Goal: Information Seeking & Learning: Learn about a topic

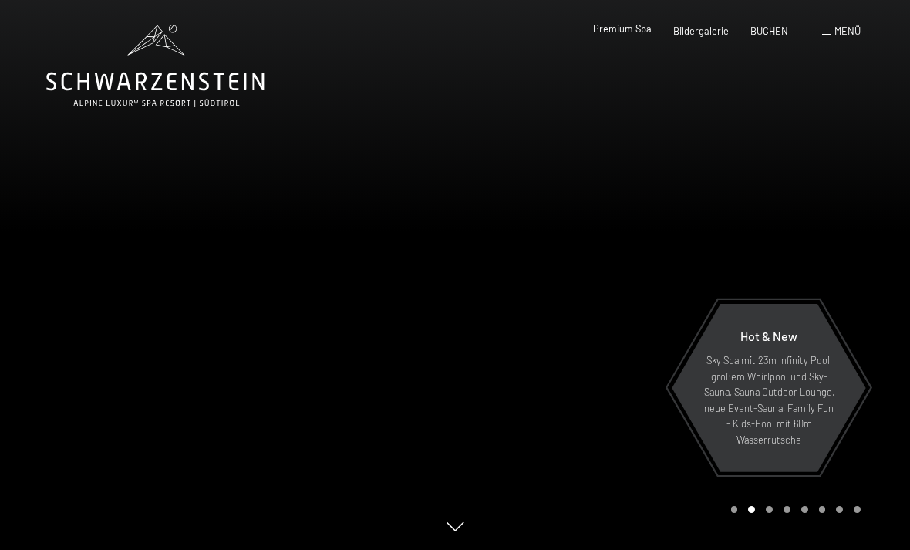
click at [646, 35] on div "Premium Spa" at bounding box center [622, 29] width 59 height 14
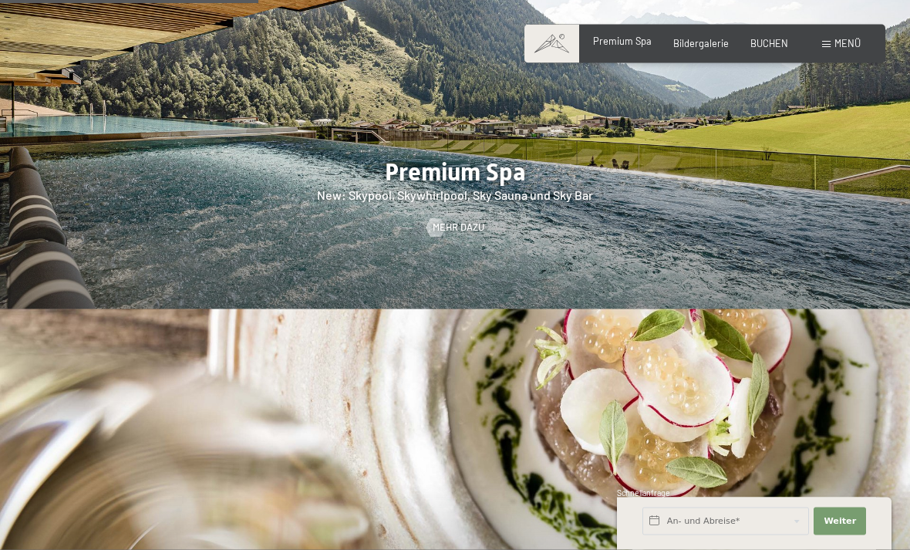
scroll to position [1802, 0]
click at [437, 232] on div at bounding box center [436, 227] width 11 height 19
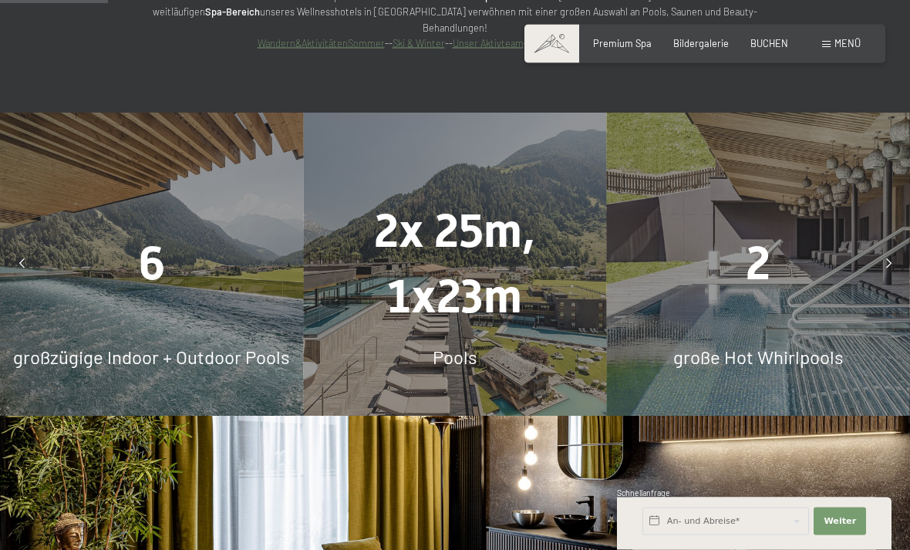
scroll to position [1056, 0]
click at [707, 42] on span "Bildergalerie" at bounding box center [702, 41] width 56 height 12
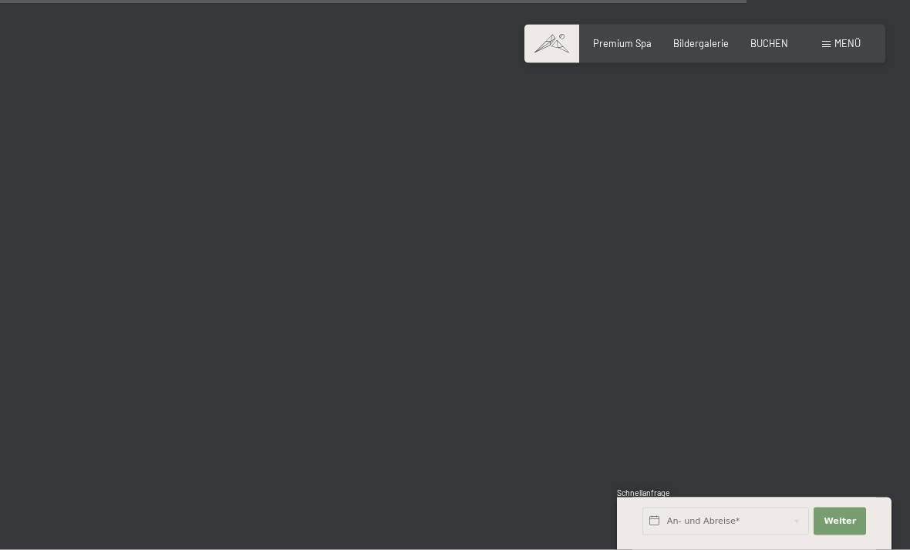
scroll to position [10577, 0]
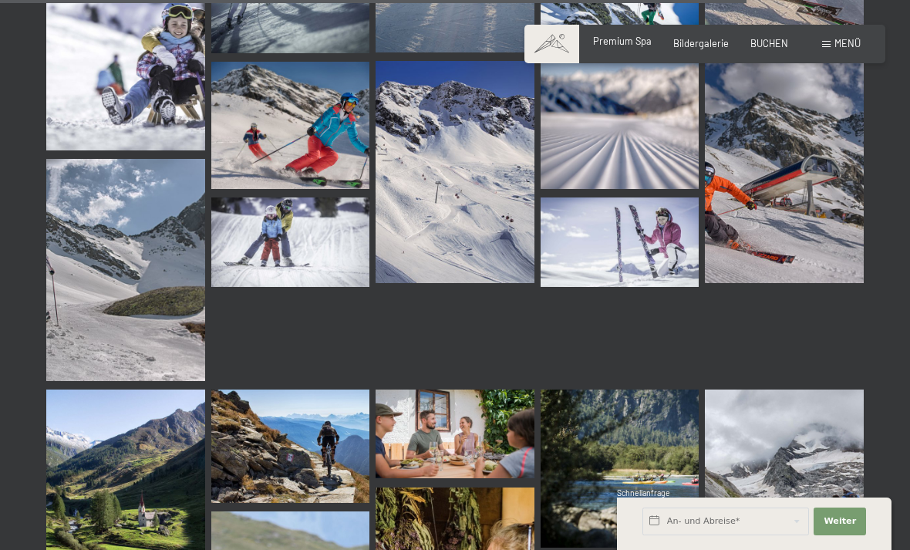
click at [628, 46] on span "Premium Spa" at bounding box center [622, 41] width 59 height 12
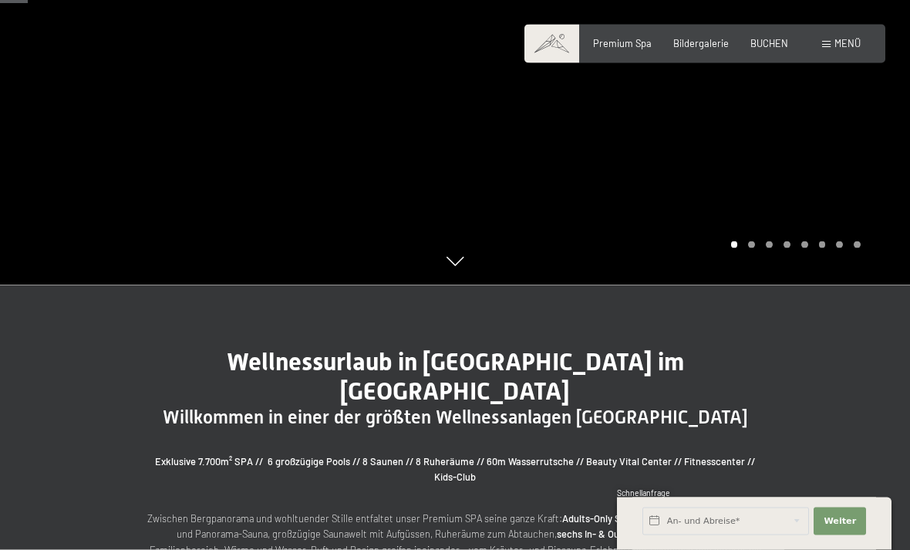
scroll to position [268, 0]
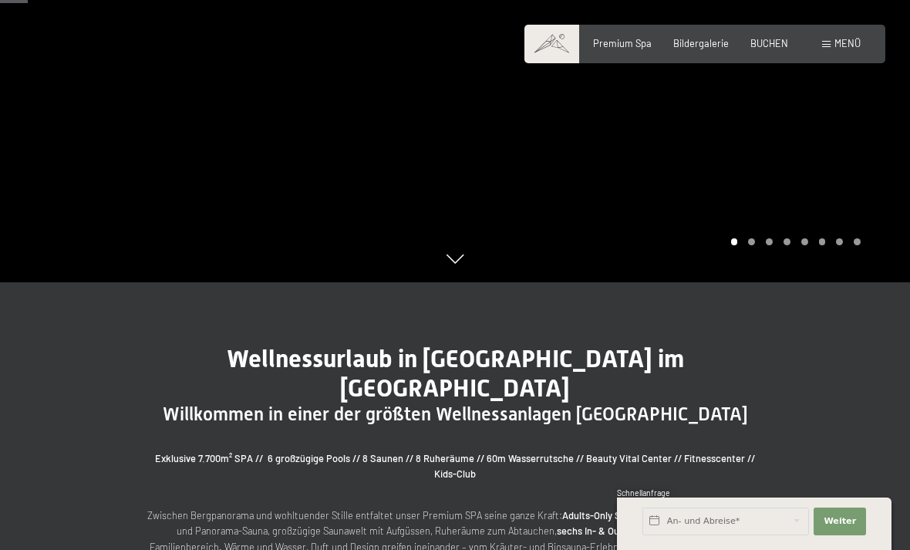
click at [803, 245] on div "Carousel Page 5" at bounding box center [805, 241] width 7 height 7
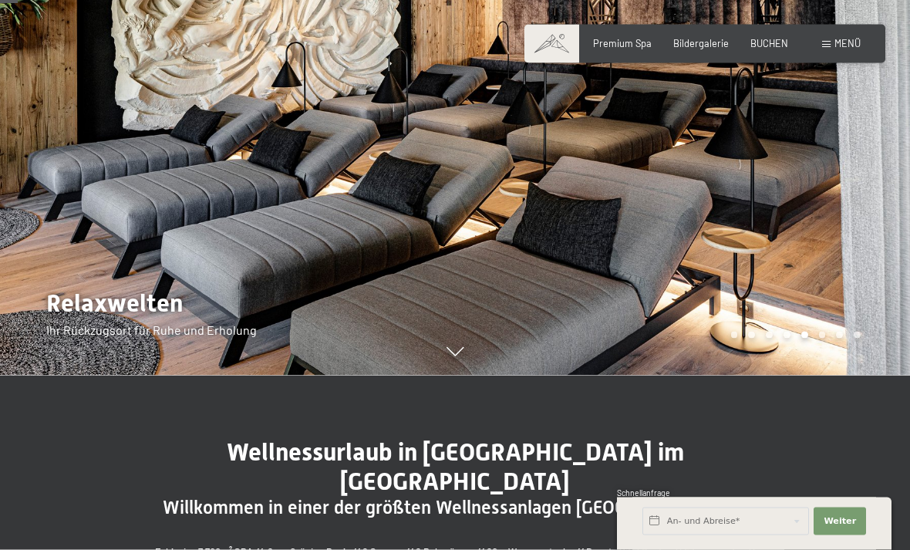
scroll to position [141, 0]
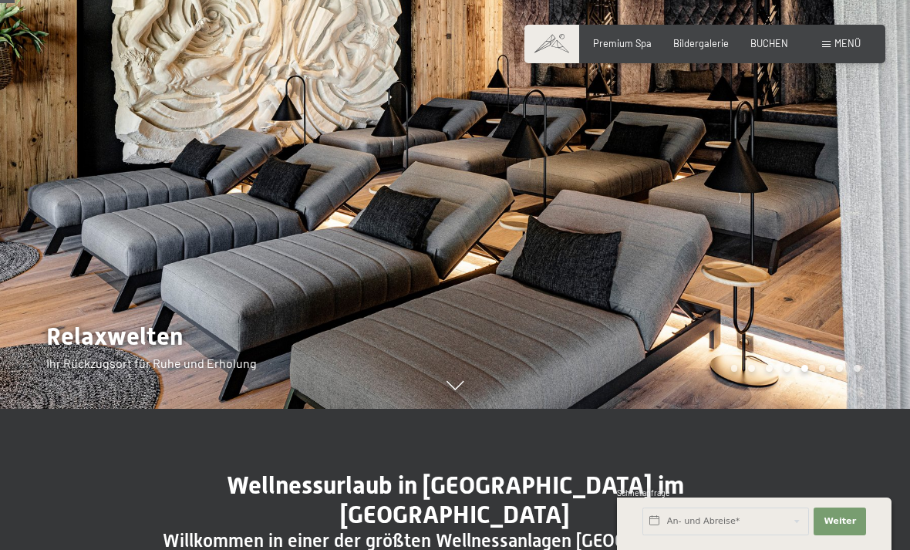
click at [787, 409] on div at bounding box center [682, 134] width 455 height 550
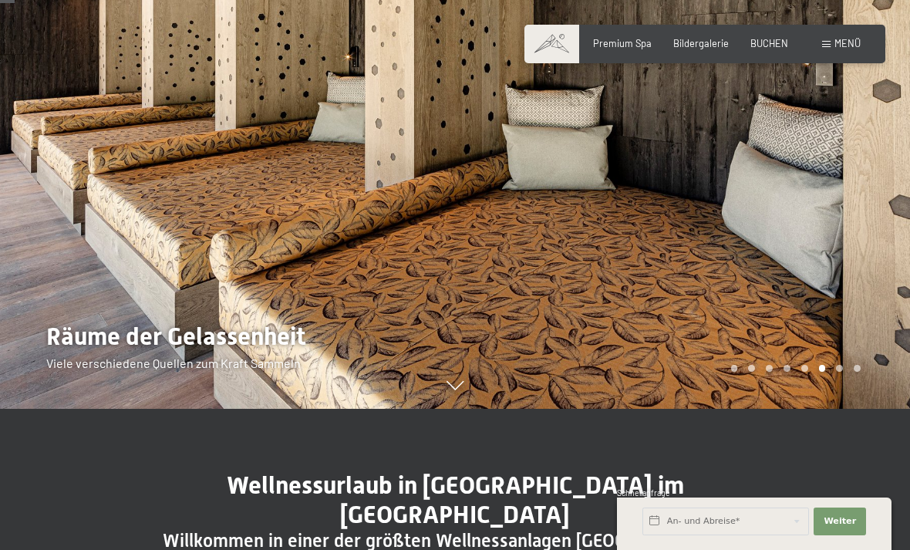
click at [822, 372] on div "Carousel Page 6 (Current Slide)" at bounding box center [822, 368] width 7 height 7
click at [837, 409] on div at bounding box center [682, 134] width 455 height 550
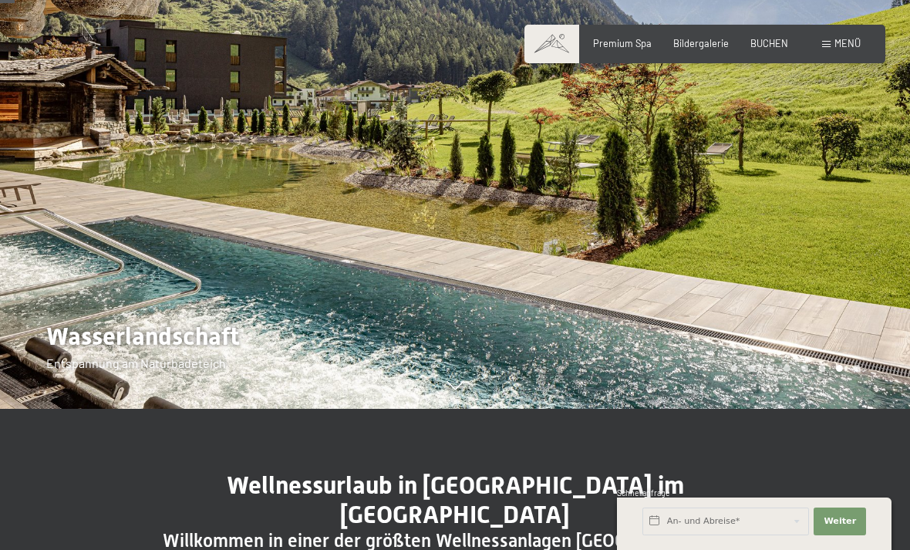
click at [865, 409] on div at bounding box center [682, 134] width 455 height 550
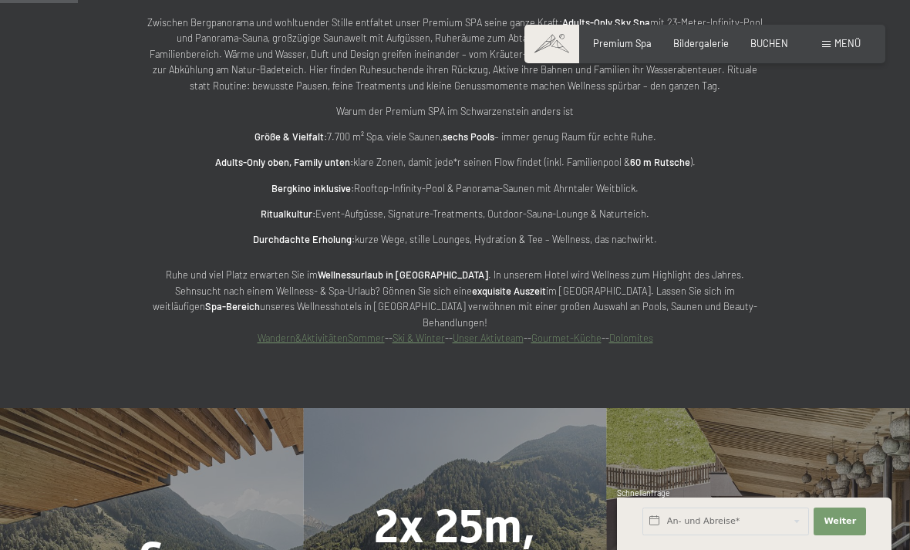
scroll to position [759, 0]
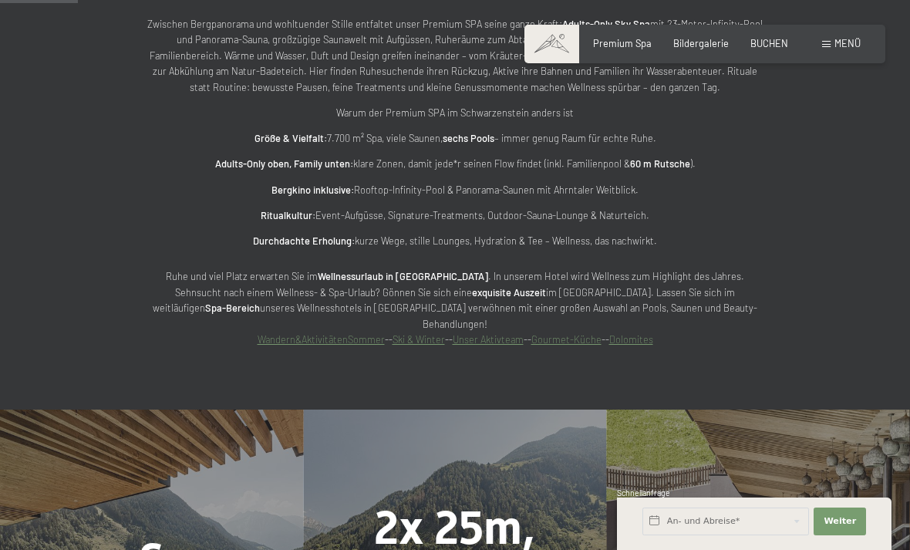
click at [297, 170] on strong "Adults-Only oben, Family unten:" at bounding box center [284, 163] width 138 height 12
click at [343, 170] on strong "Adults-Only oben, Family unten:" at bounding box center [284, 163] width 138 height 12
click at [663, 170] on strong "60 m Rutsche" at bounding box center [660, 163] width 60 height 12
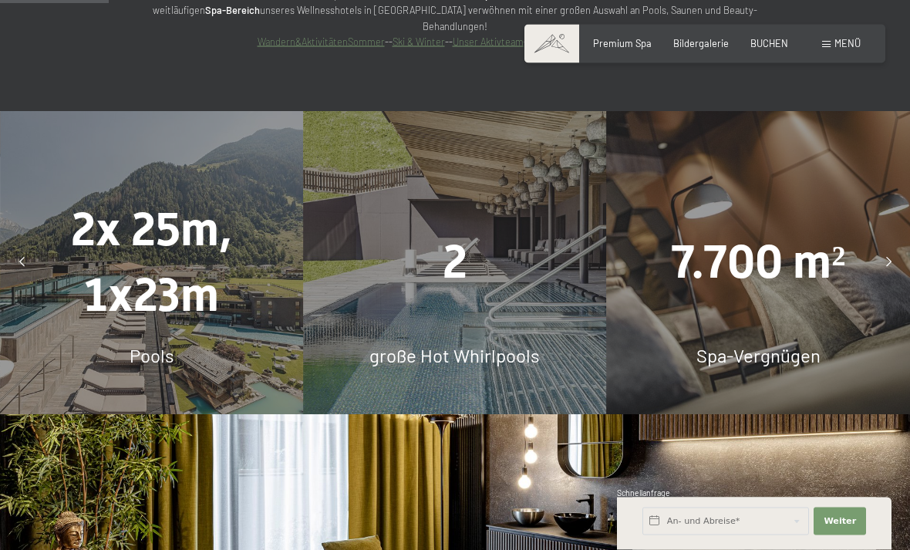
scroll to position [1059, 0]
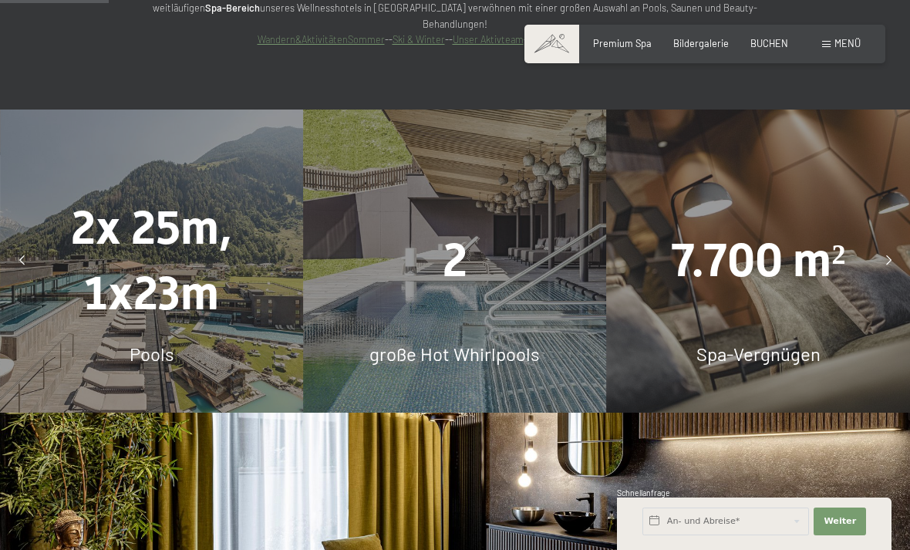
click at [174, 343] on span "Pools" at bounding box center [152, 354] width 45 height 22
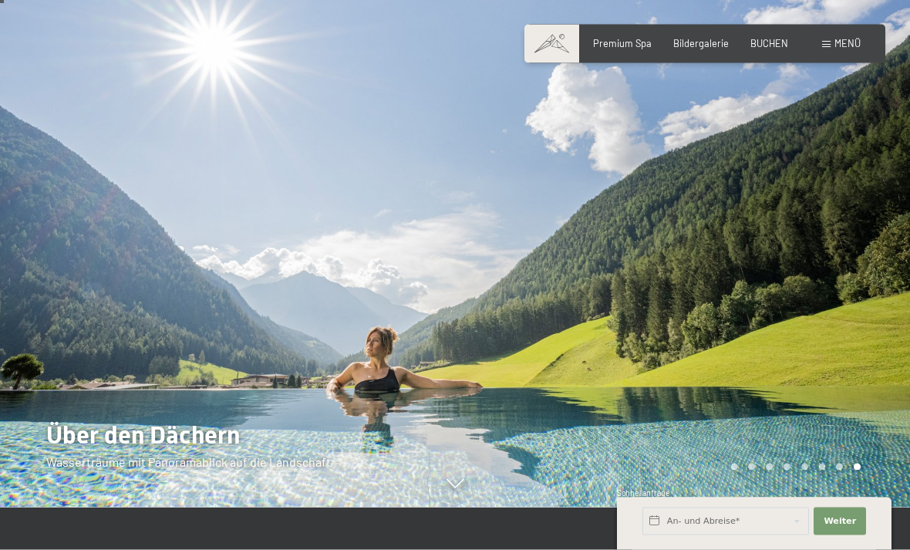
scroll to position [0, 0]
